Goal: Task Accomplishment & Management: Manage account settings

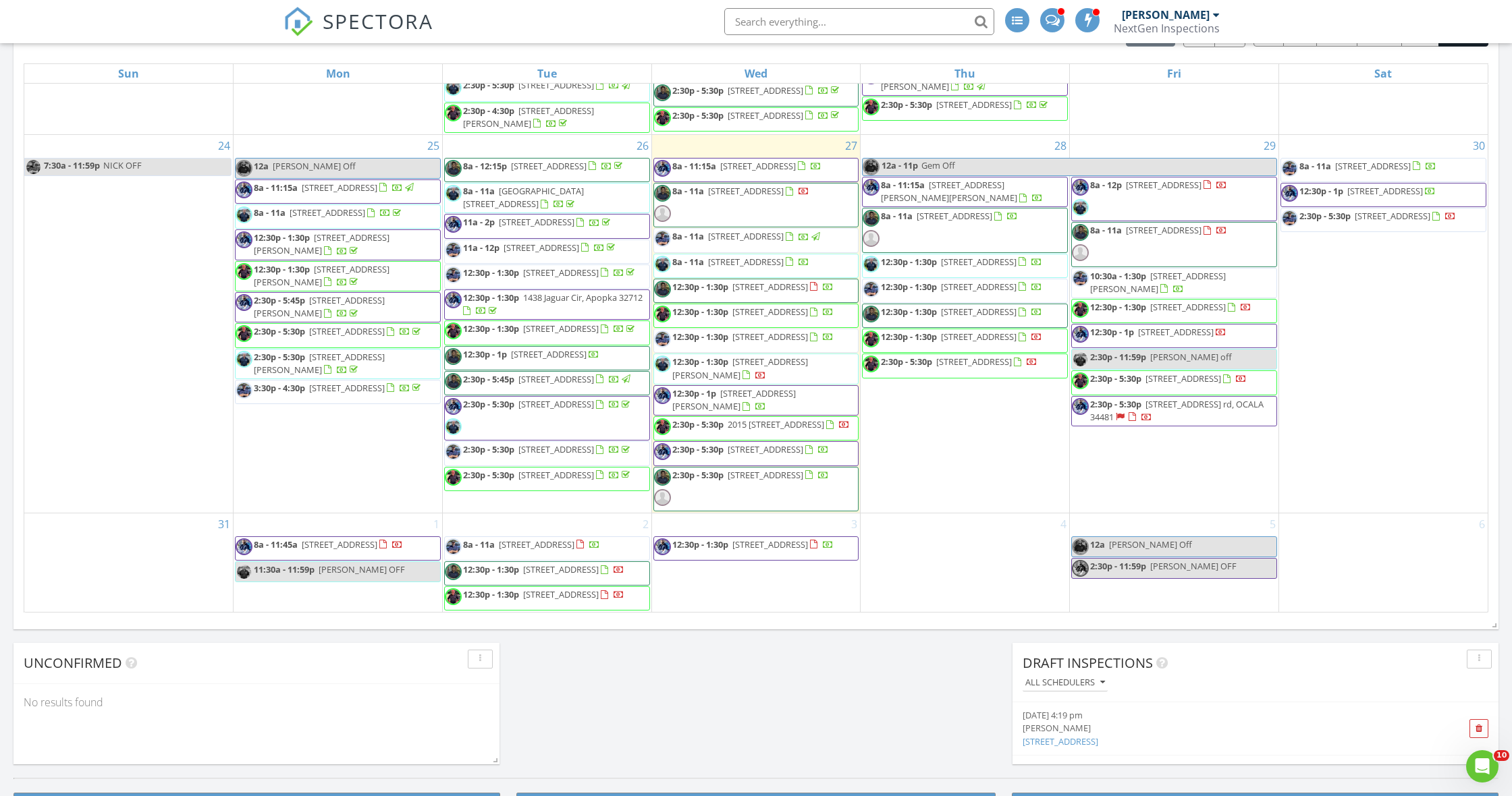
scroll to position [1676, 0]
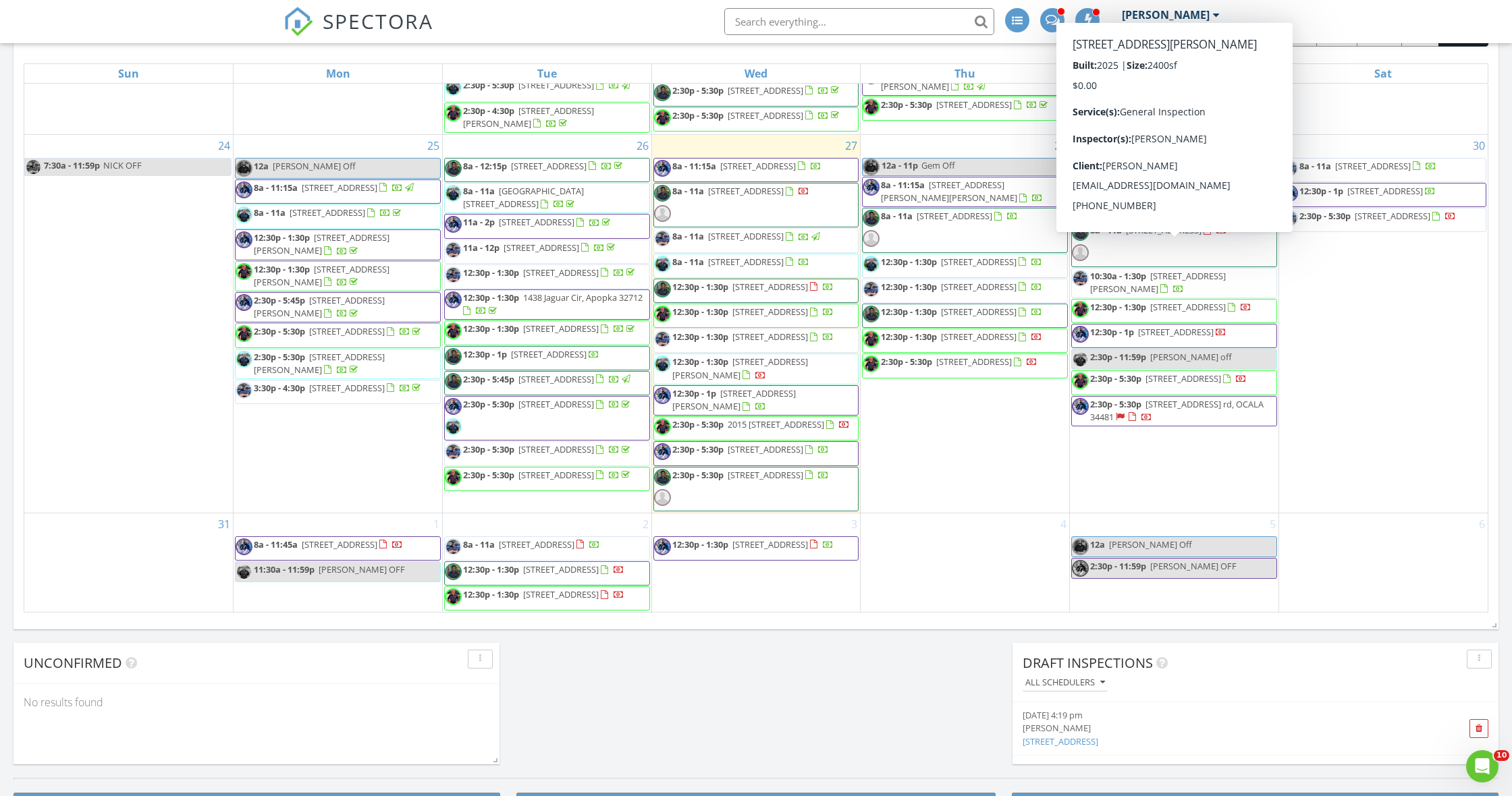
click at [1225, 270] on span "[STREET_ADDRESS][PERSON_NAME]" at bounding box center [1158, 282] width 136 height 25
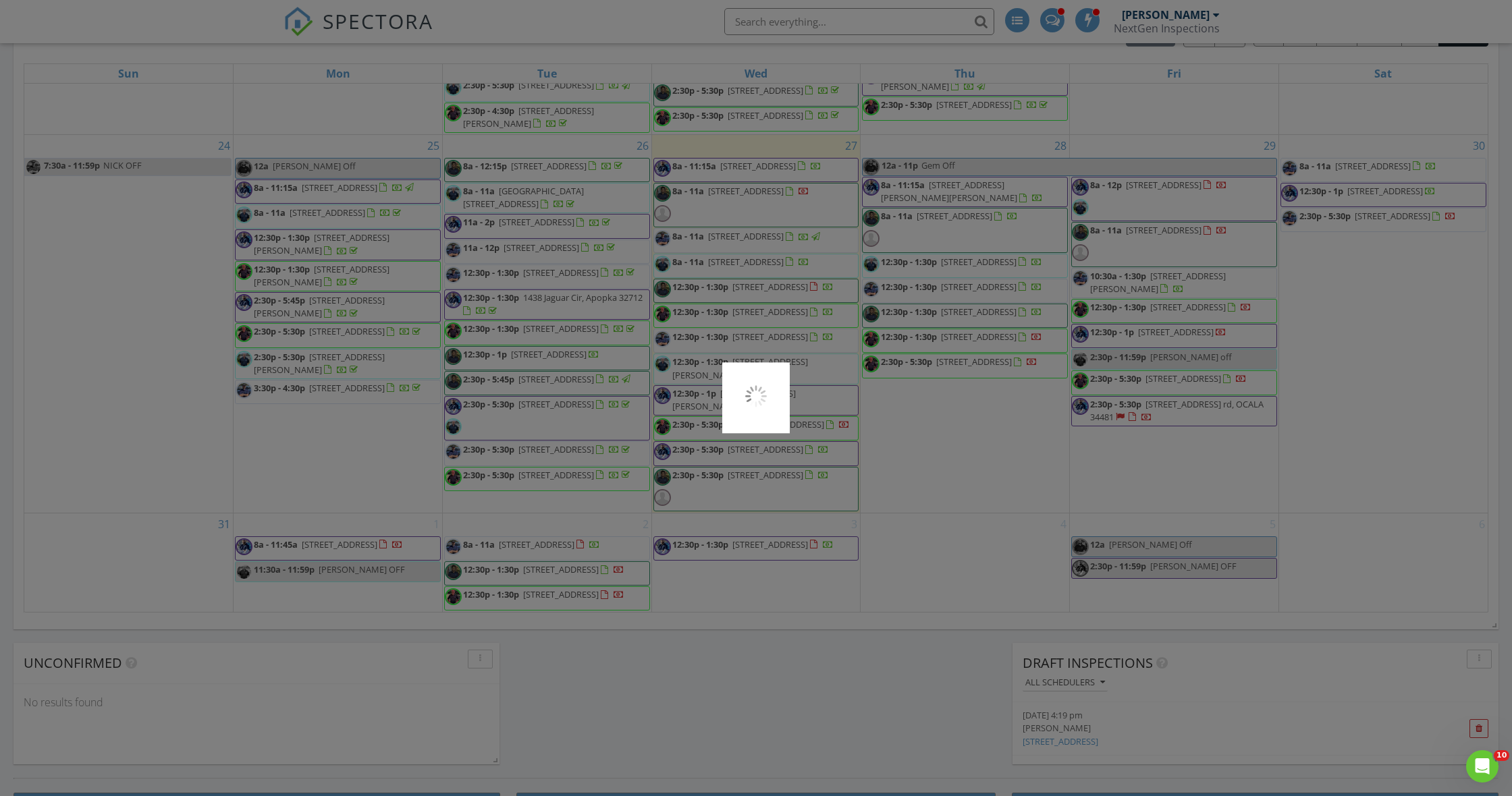
click at [1254, 253] on div at bounding box center [756, 398] width 1512 height 796
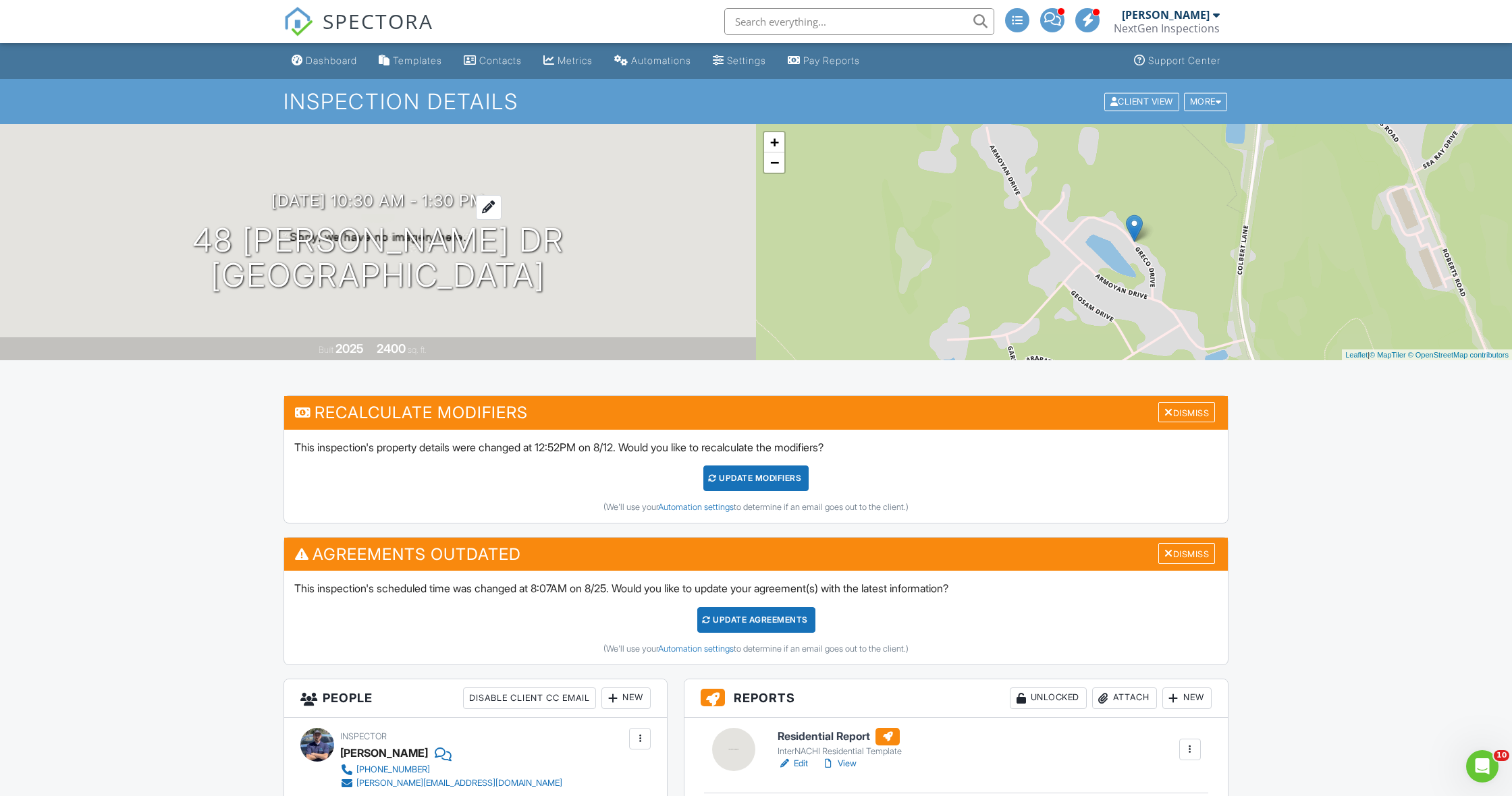
click at [366, 203] on h3 "08/29/2025 10:30 am - 1:30 pm" at bounding box center [378, 201] width 213 height 18
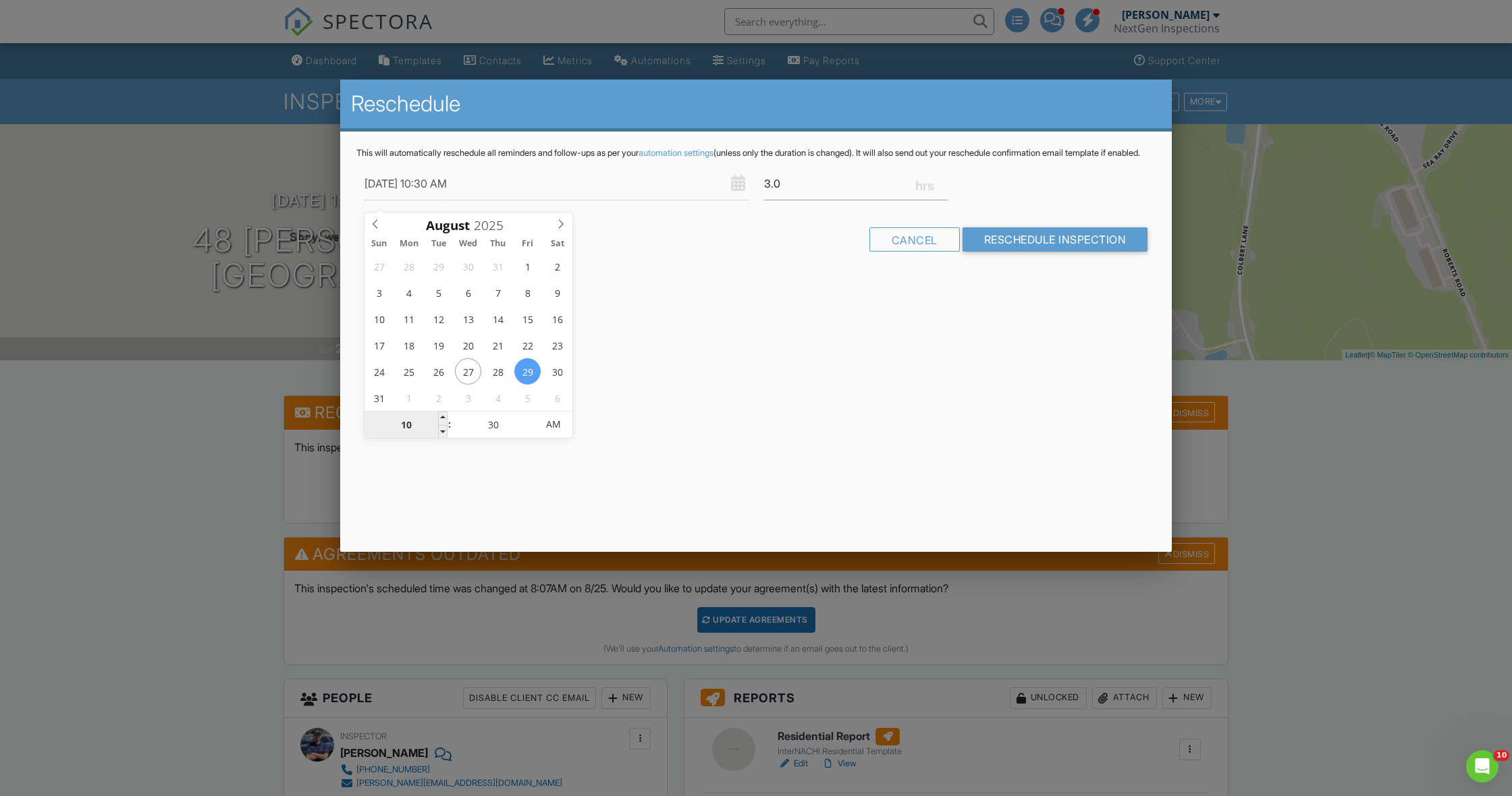
click at [414, 416] on input "10" at bounding box center [405, 424] width 83 height 27
type input "08/29/2025 1:30 AM"
type input "01"
type input "08/29/2025 12:30 AM"
type input "12"
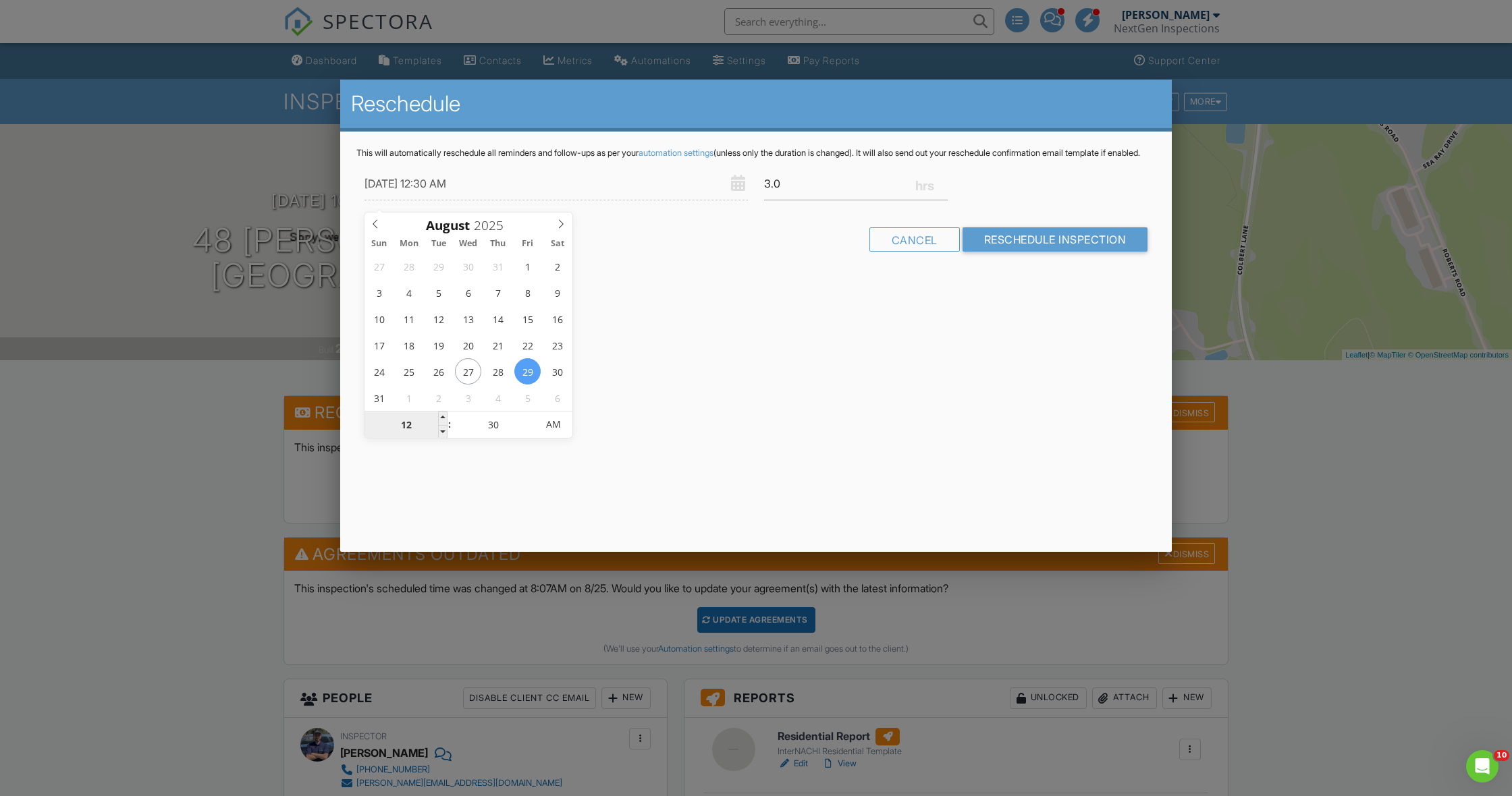
type input "08/29/2025 2:30 AM"
type input "02"
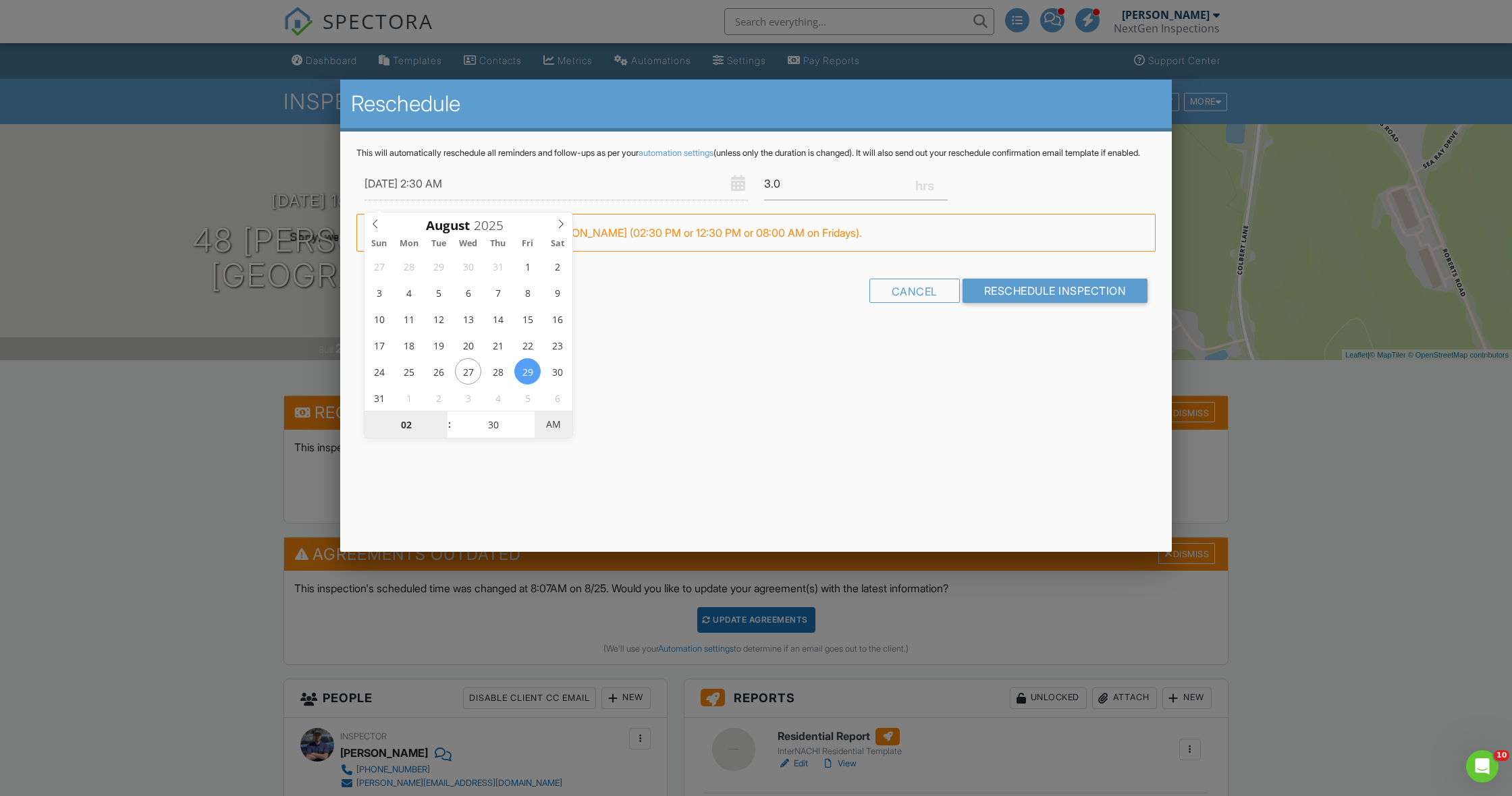
type input "08/29/2025 2:30 PM"
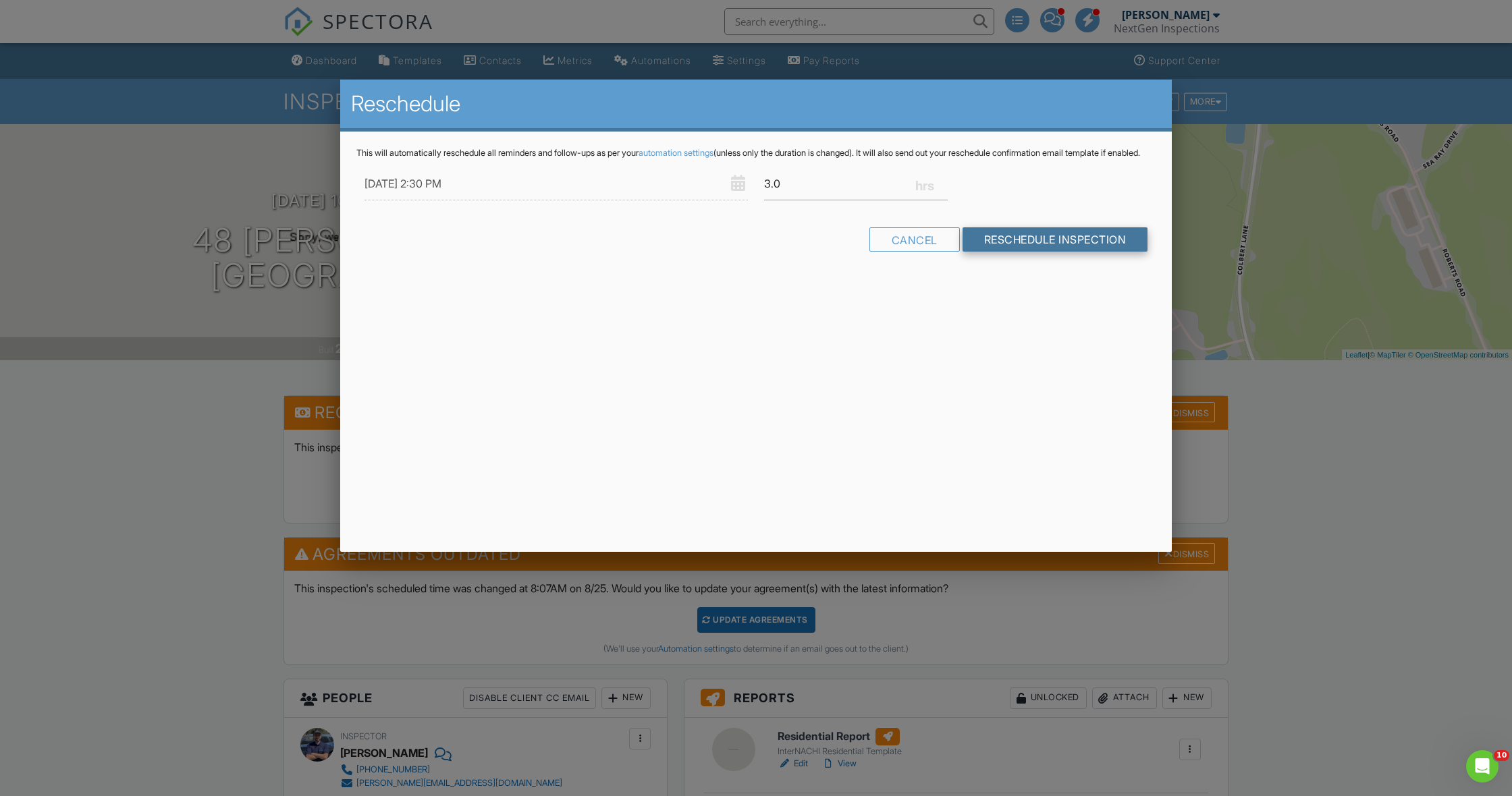
click at [1046, 251] on input "Reschedule Inspection" at bounding box center [1056, 239] width 186 height 24
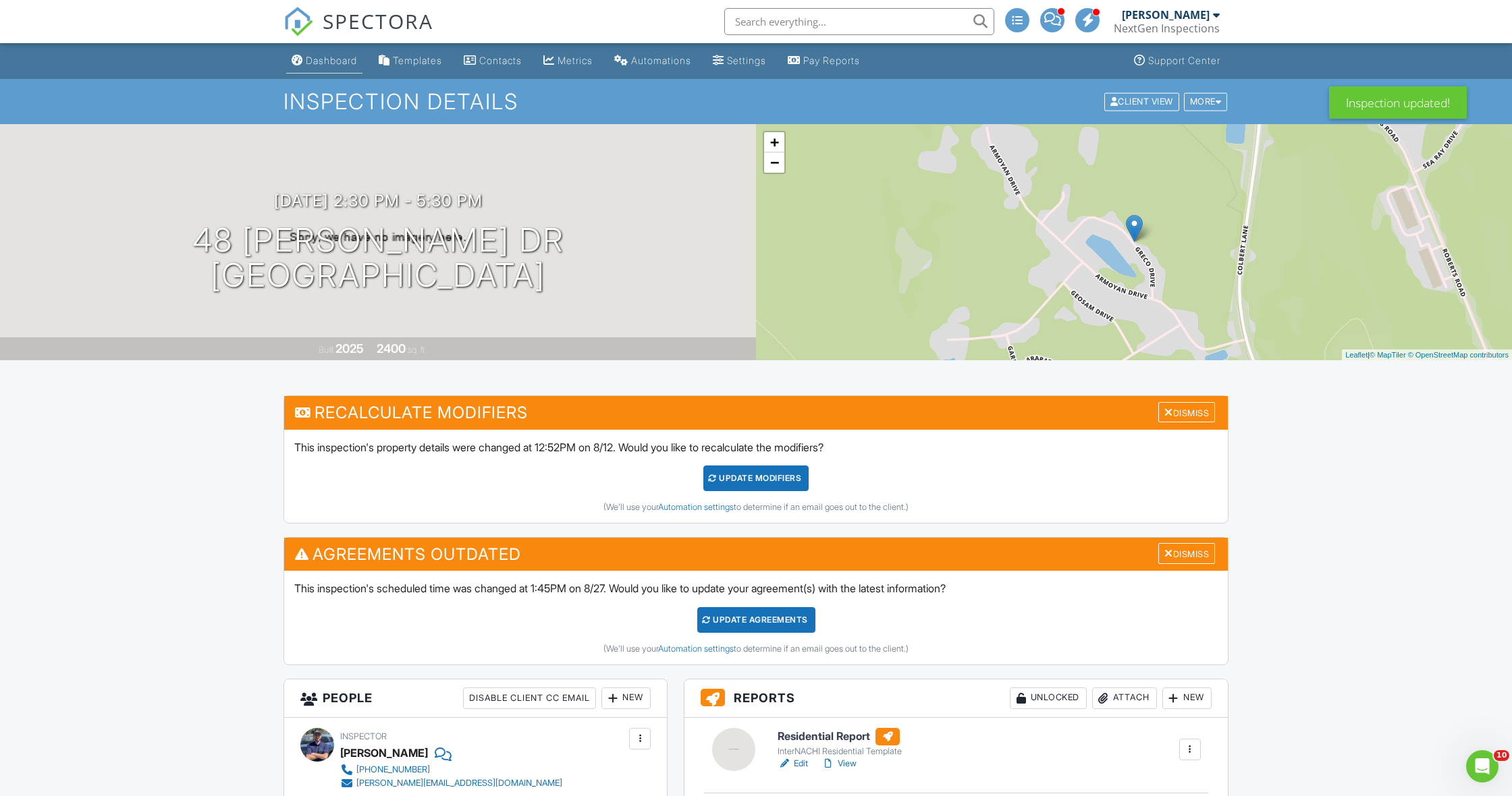
click at [325, 69] on link "Dashboard" at bounding box center [325, 61] width 76 height 25
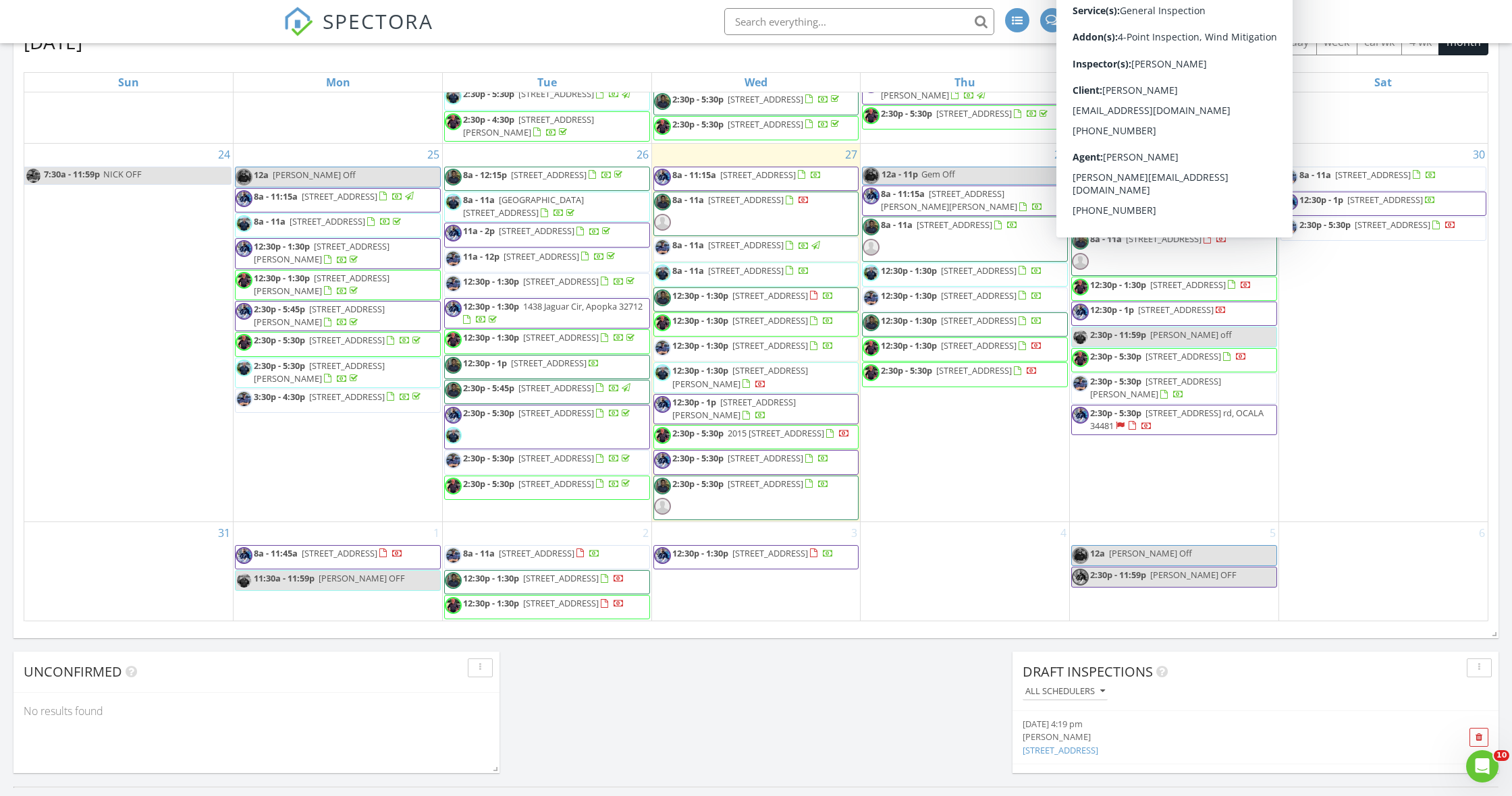
scroll to position [1631, 0]
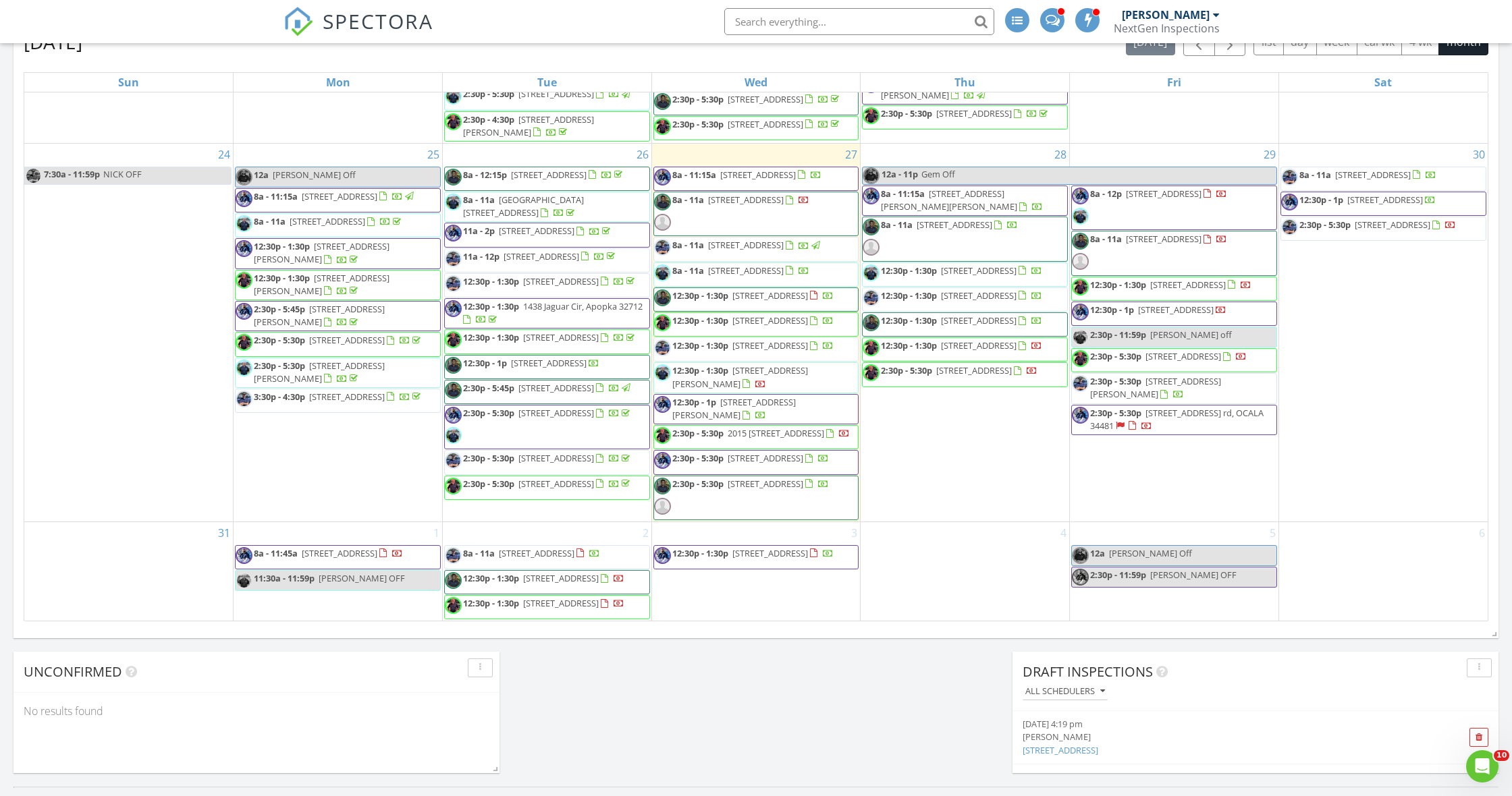
click at [1227, 228] on span "8a - 12p 101 Ocean Way N, Palm Coast 32137" at bounding box center [1149, 207] width 155 height 40
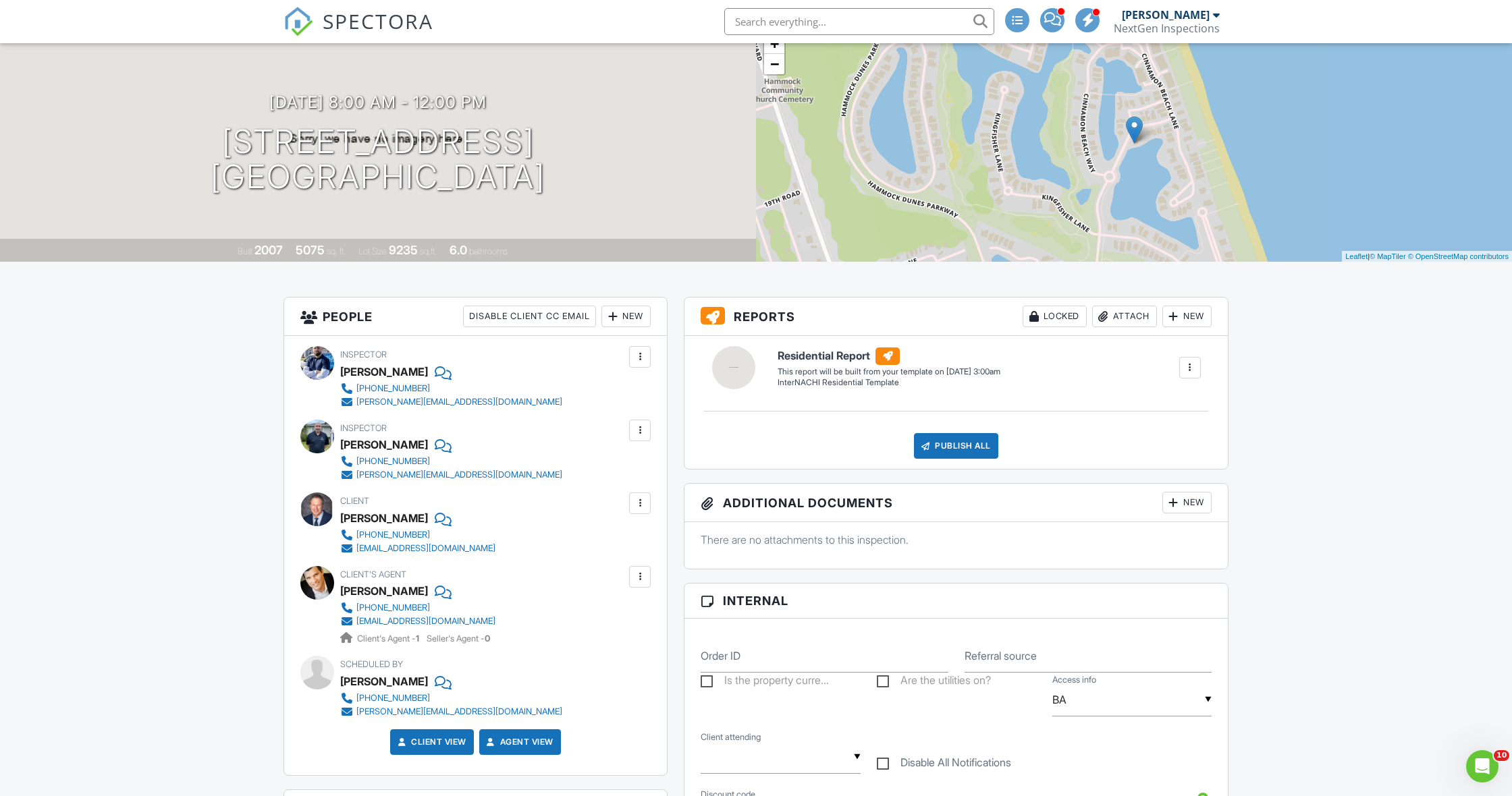
scroll to position [100, 0]
click at [640, 359] on div at bounding box center [640, 356] width 14 height 14
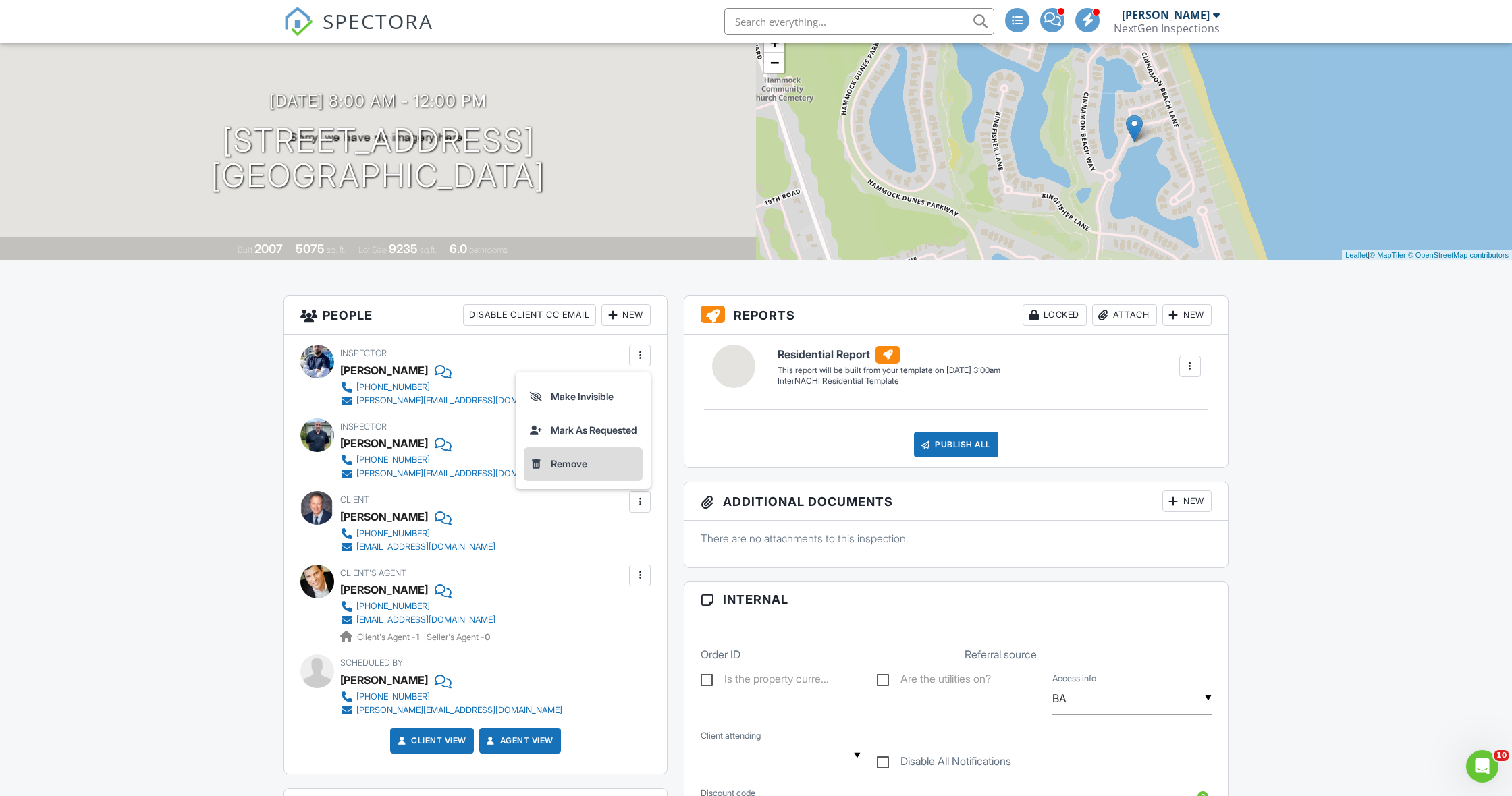
click at [569, 461] on li "Remove" at bounding box center [583, 464] width 119 height 34
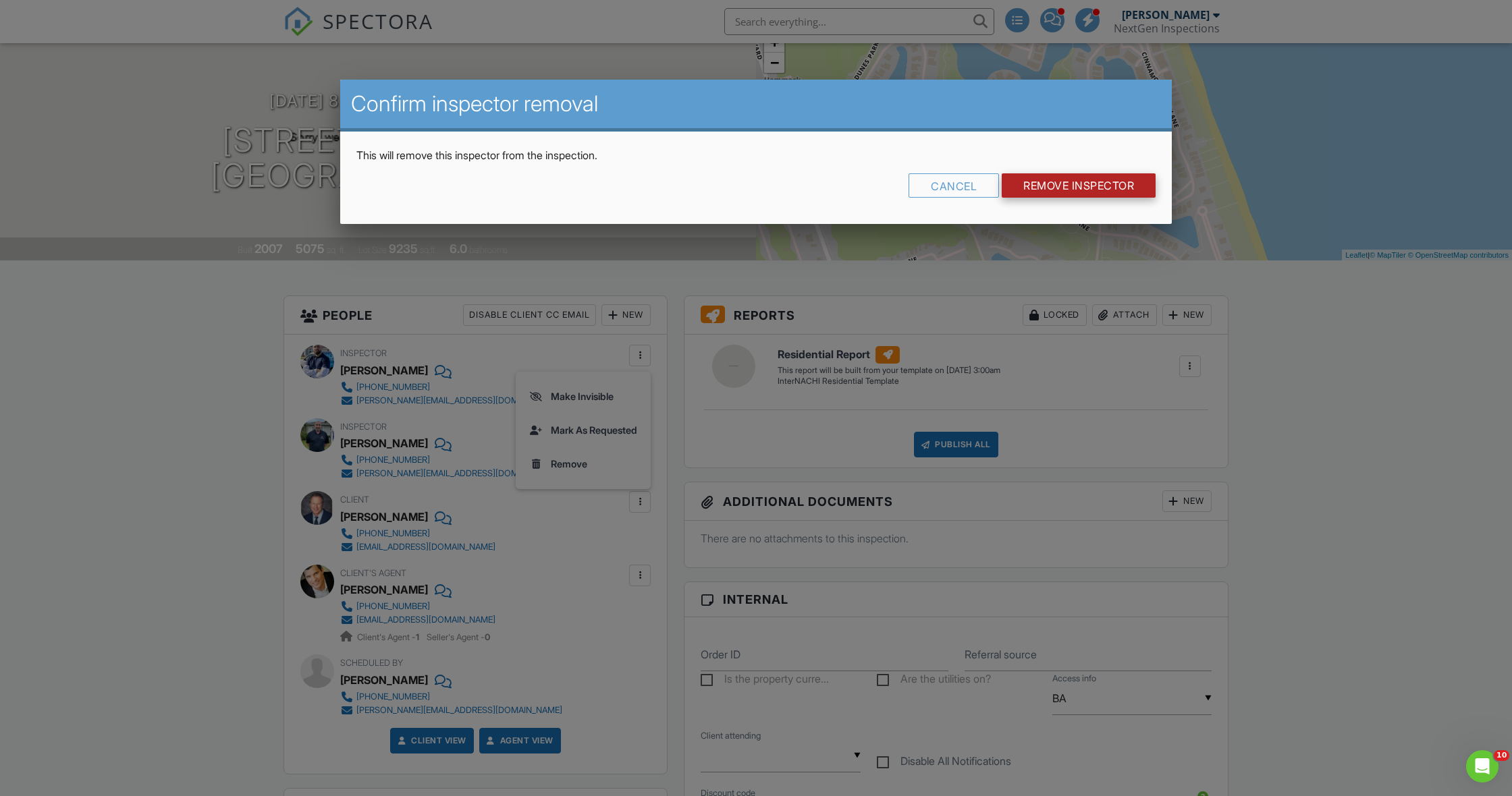
click at [1050, 185] on input "Remove Inspector" at bounding box center [1078, 186] width 154 height 24
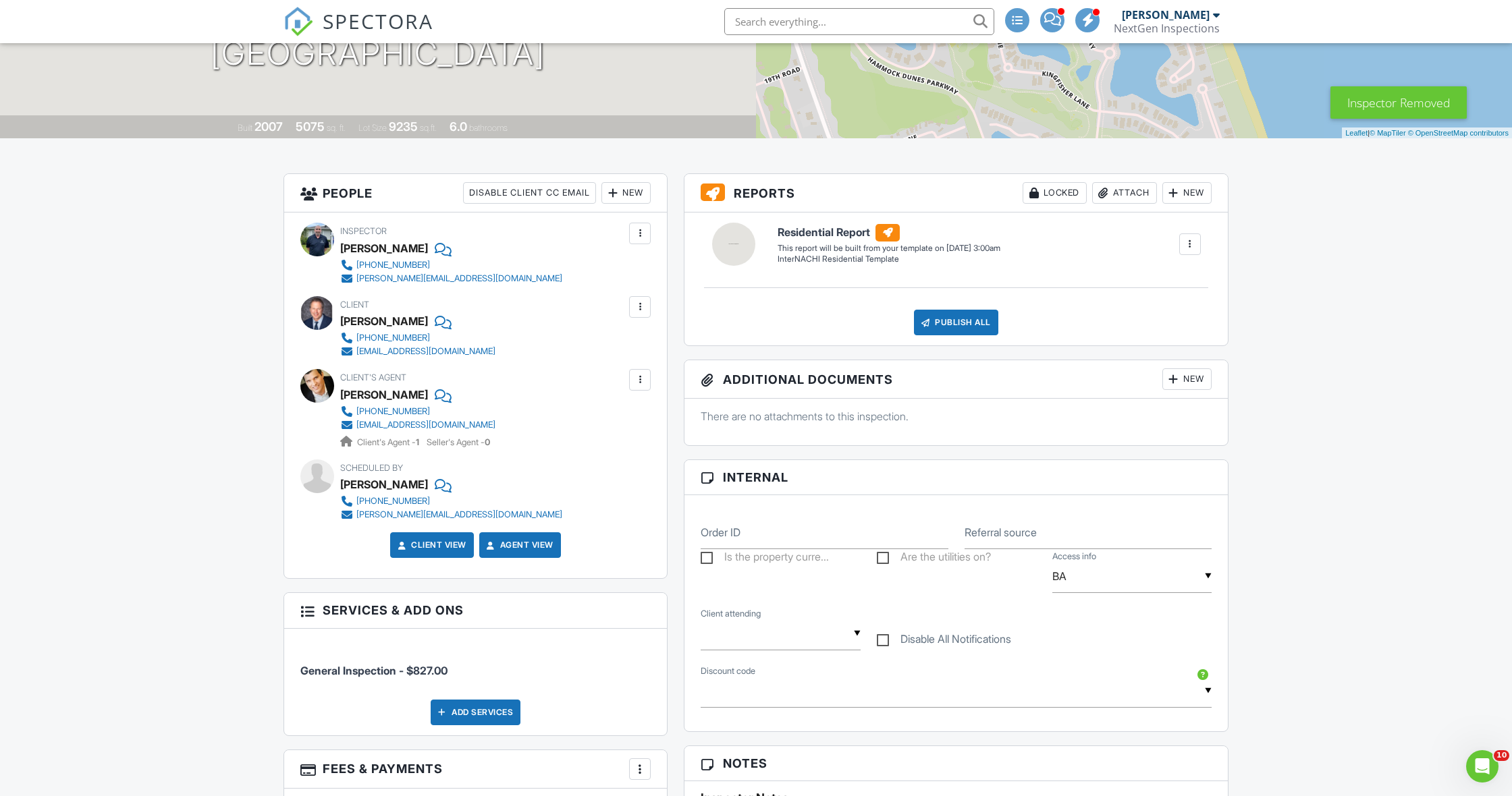
click at [639, 197] on div "New" at bounding box center [626, 193] width 50 height 21
click at [636, 229] on li "Inspector" at bounding box center [674, 234] width 133 height 34
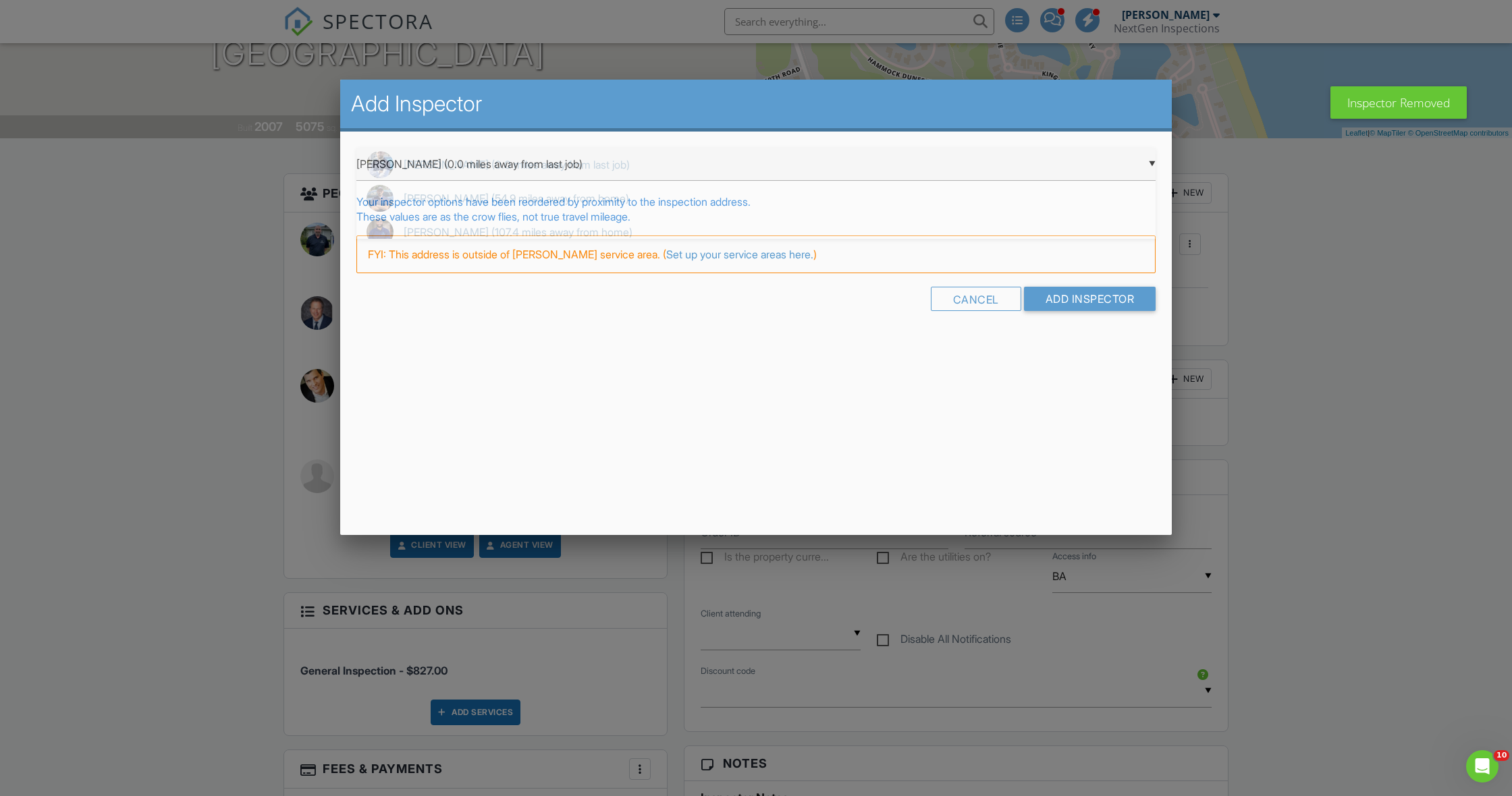
click at [549, 171] on div "▼ Brennen Schmick (0.0 miles away from last job) Brennen Schmick (0.0 miles awa…" at bounding box center [756, 164] width 799 height 33
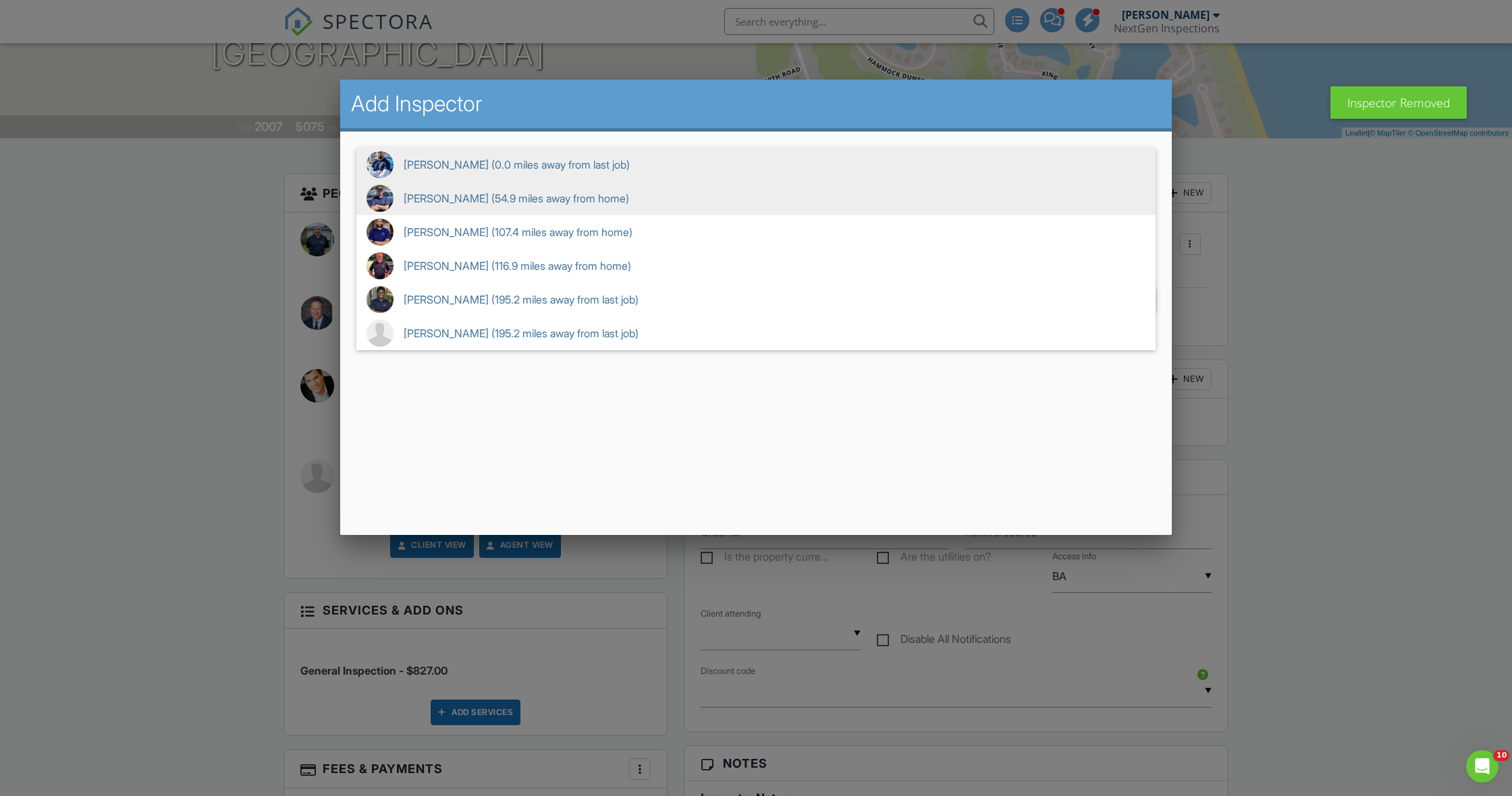
click at [517, 197] on span "Nicholas Bowers (54.9 miles away from home)" at bounding box center [756, 198] width 799 height 34
type input "Nicholas Bowers (54.9 miles away from home)"
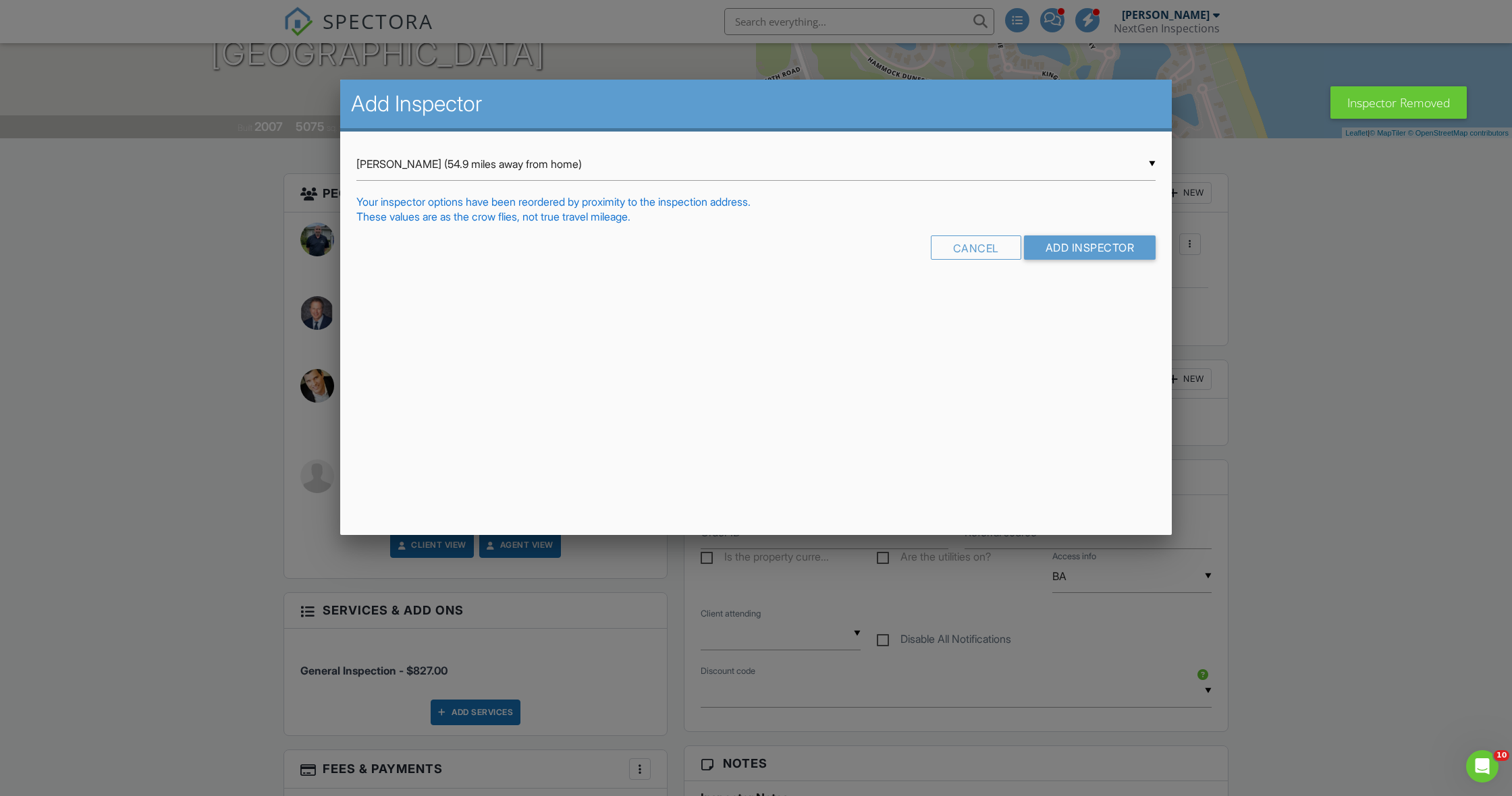
click at [1059, 250] on input "Add Inspector" at bounding box center [1091, 248] width 133 height 24
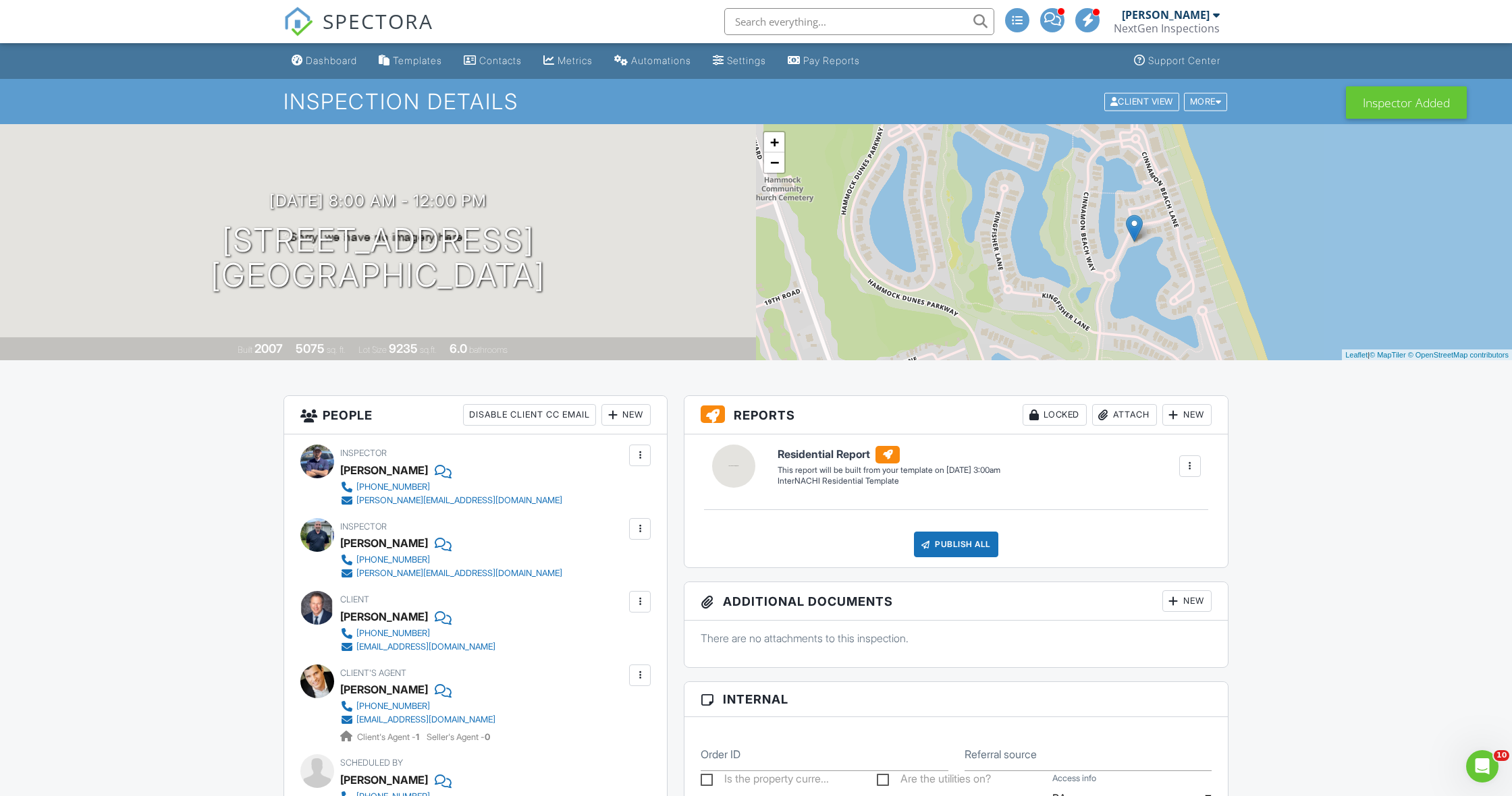
click at [645, 529] on div at bounding box center [640, 529] width 14 height 14
click at [345, 62] on div "Dashboard" at bounding box center [331, 60] width 51 height 11
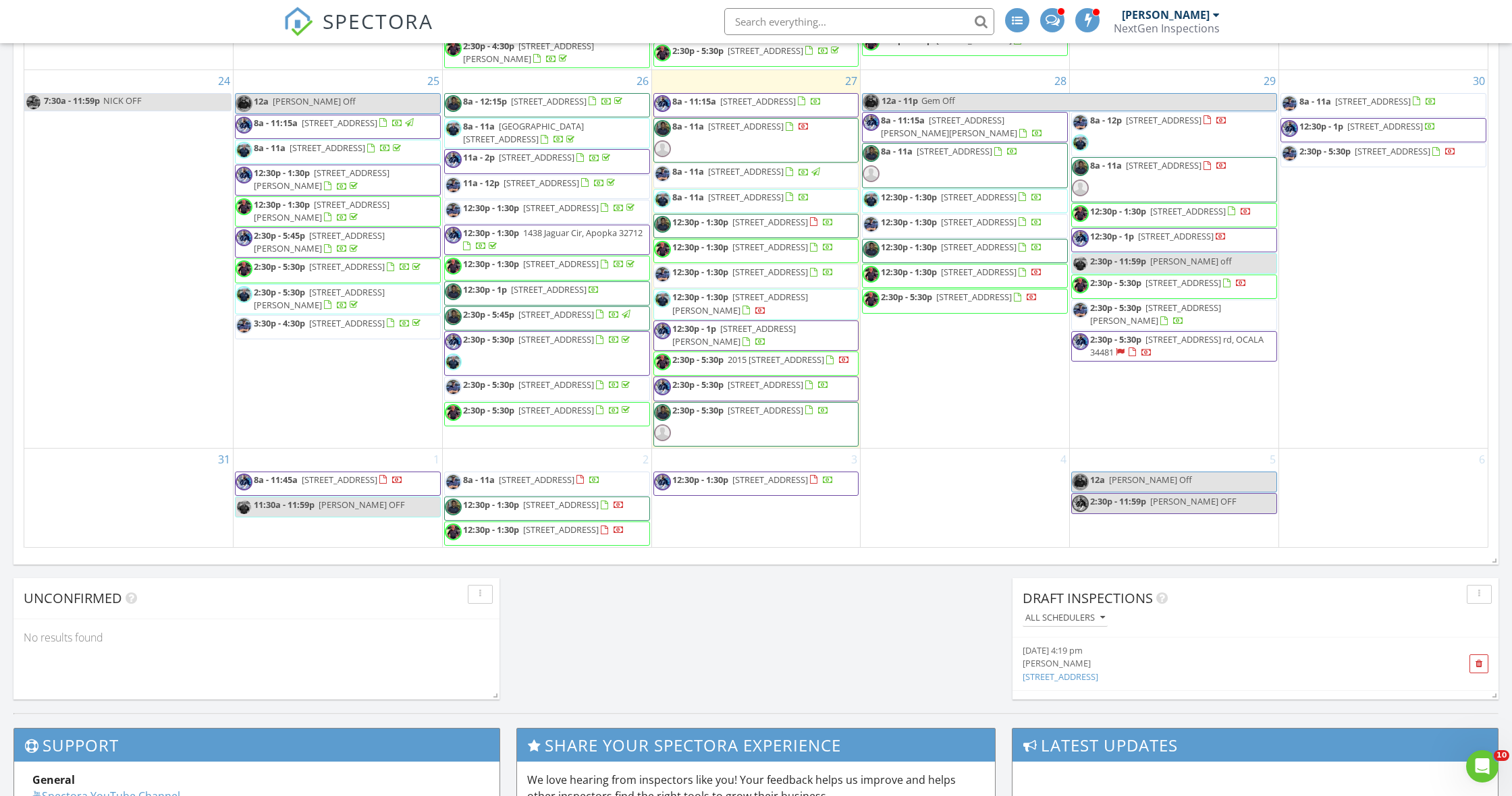
scroll to position [1604, 0]
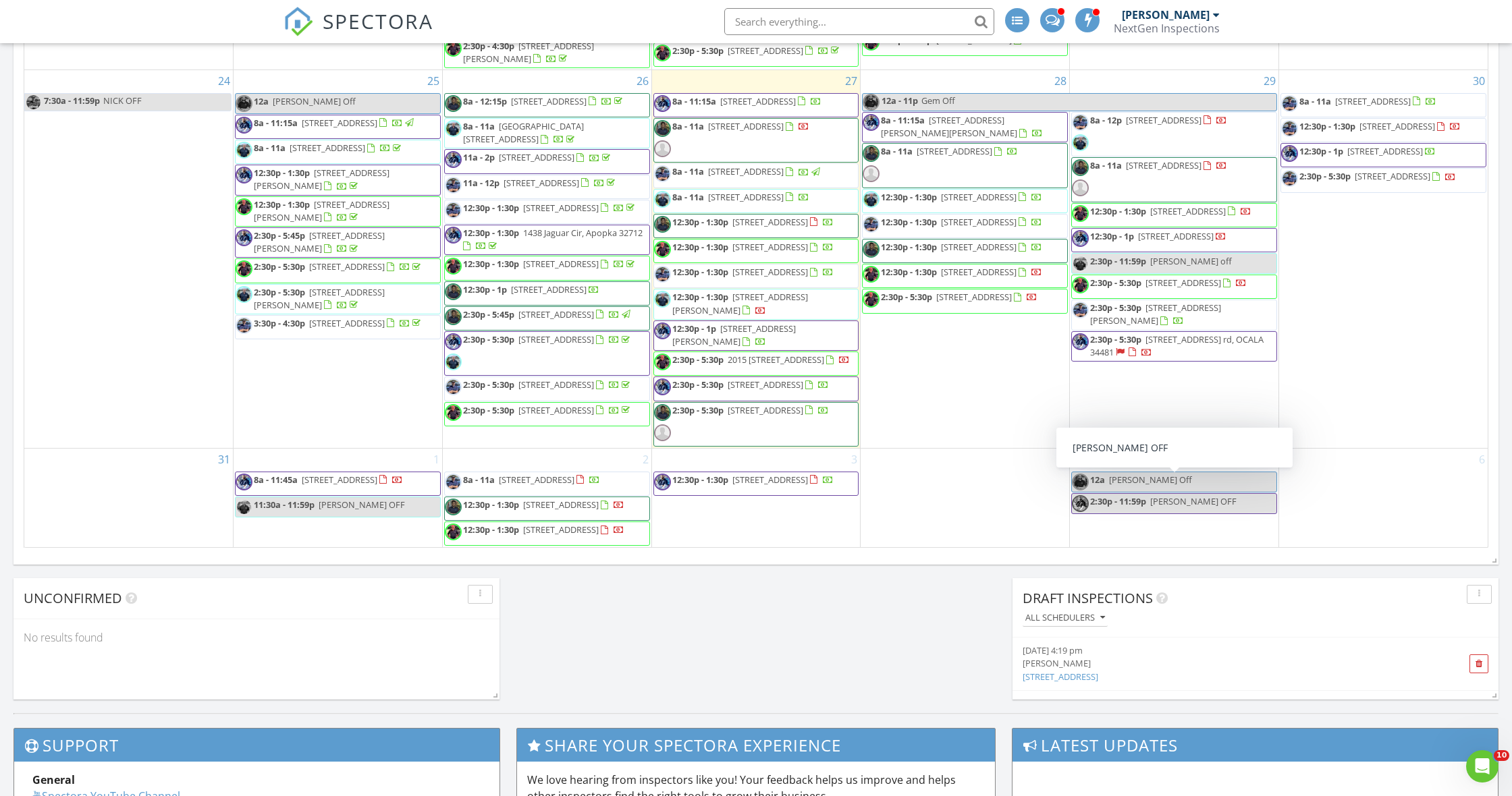
scroll to position [1714, 0]
click at [886, 552] on div "August 2025 today list day week cal wk 4 wk month Sun Mon Tue Wed Thu Fri Sat 2…" at bounding box center [756, 251] width 1485 height 613
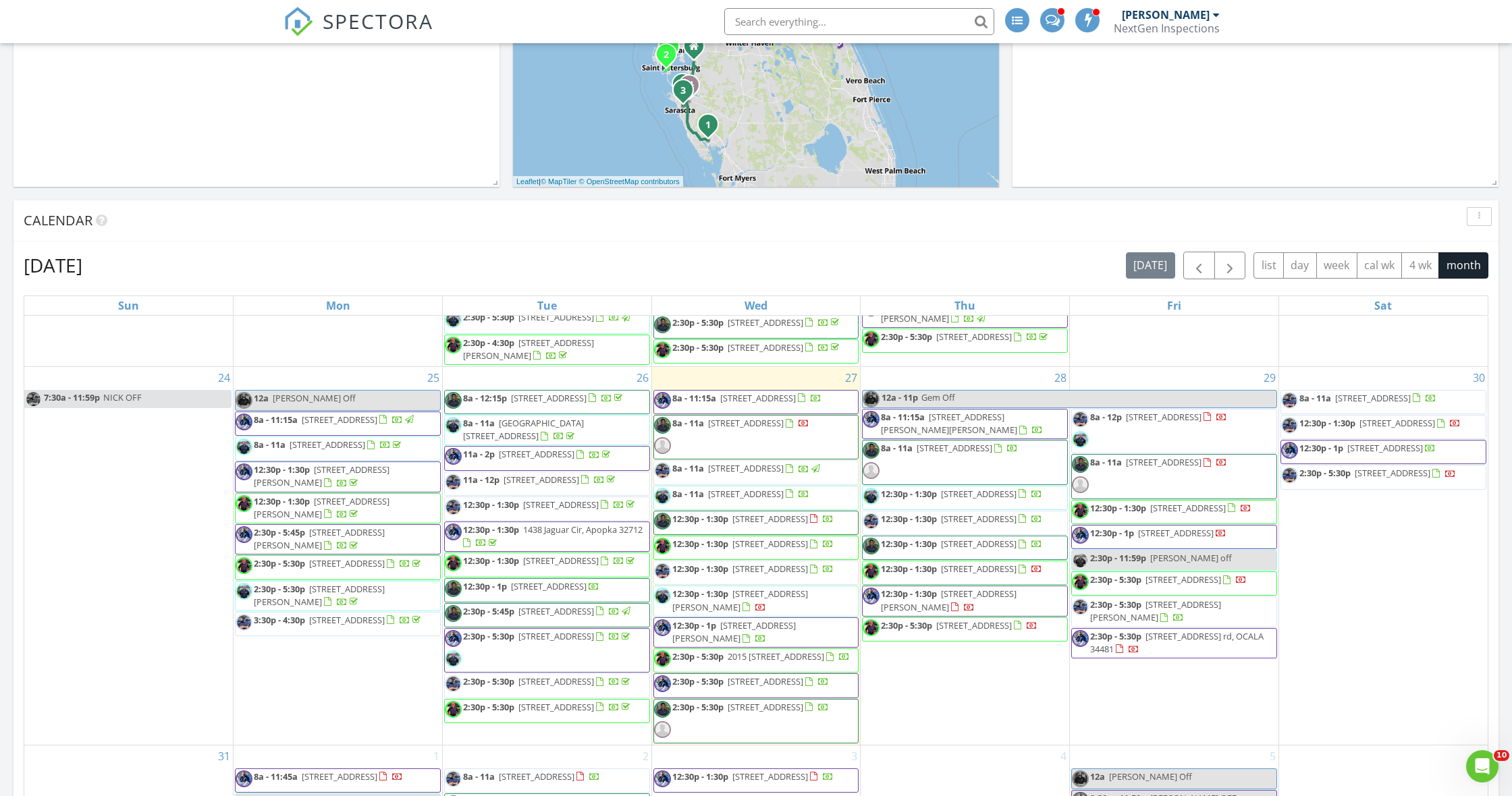
scroll to position [599, 0]
